Goal: Task Accomplishment & Management: Manage account settings

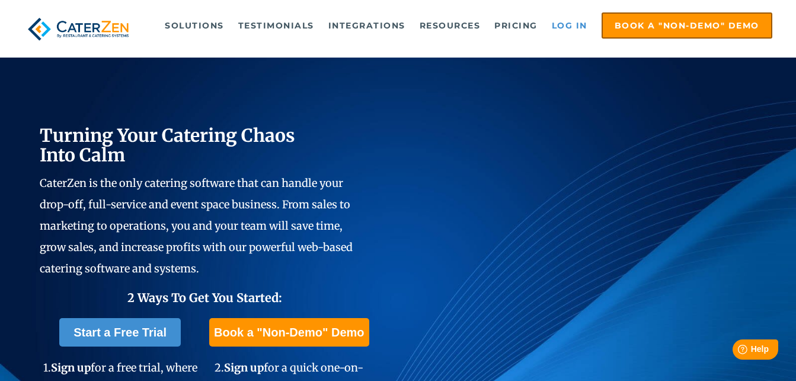
click at [566, 24] on link "Log in" at bounding box center [569, 26] width 47 height 24
click at [568, 26] on link "Log in" at bounding box center [569, 26] width 47 height 24
click at [567, 24] on link "Log in" at bounding box center [569, 26] width 47 height 24
